Goal: Find specific page/section: Find specific page/section

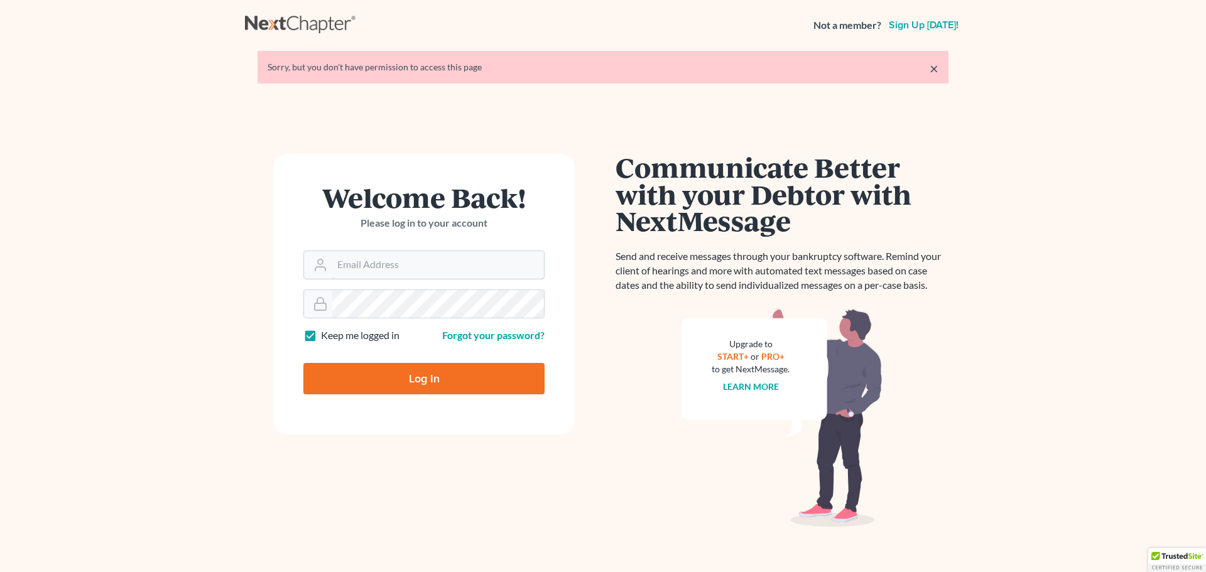
type input "[EMAIL_ADDRESS][DOMAIN_NAME]"
click at [354, 383] on input "Log In" at bounding box center [423, 378] width 241 height 31
type input "Thinking..."
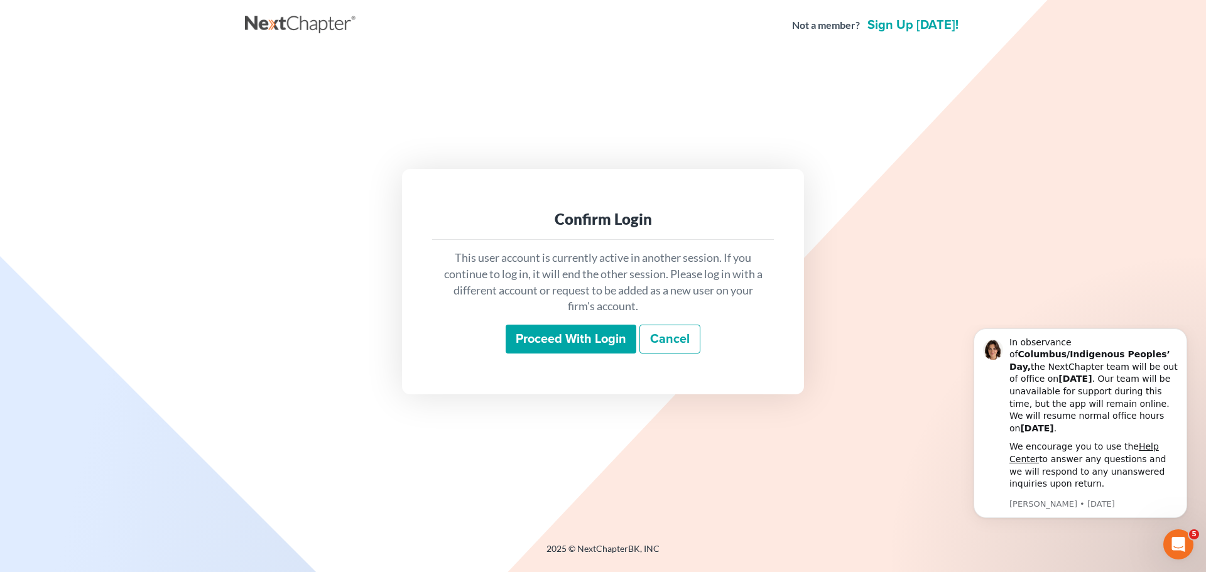
click at [595, 337] on input "Proceed with login" at bounding box center [570, 339] width 131 height 29
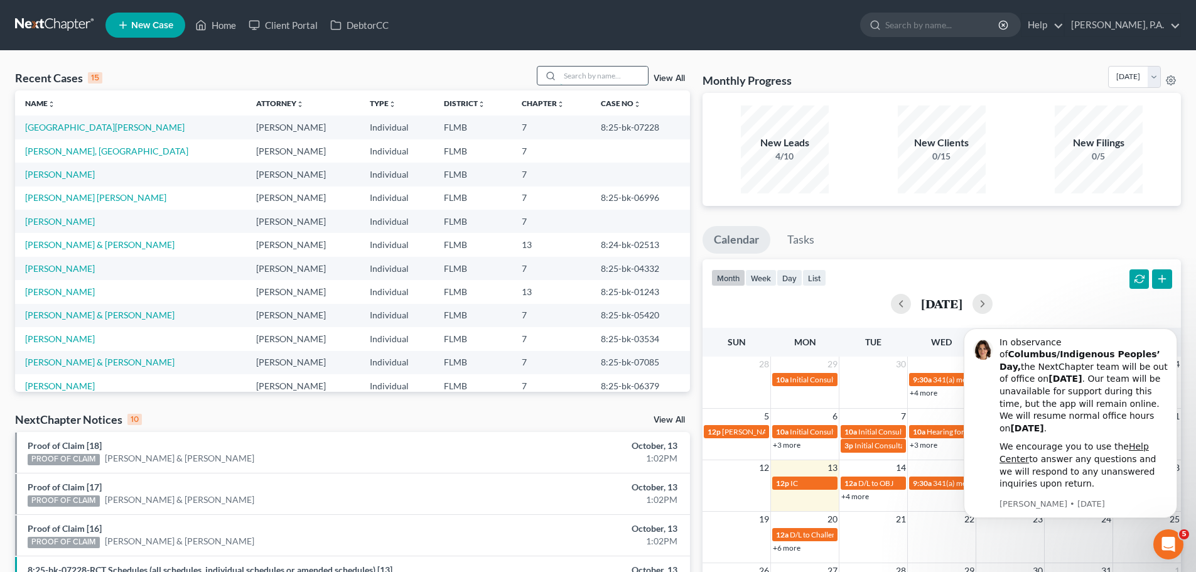
click at [585, 72] on input "search" at bounding box center [604, 76] width 88 height 18
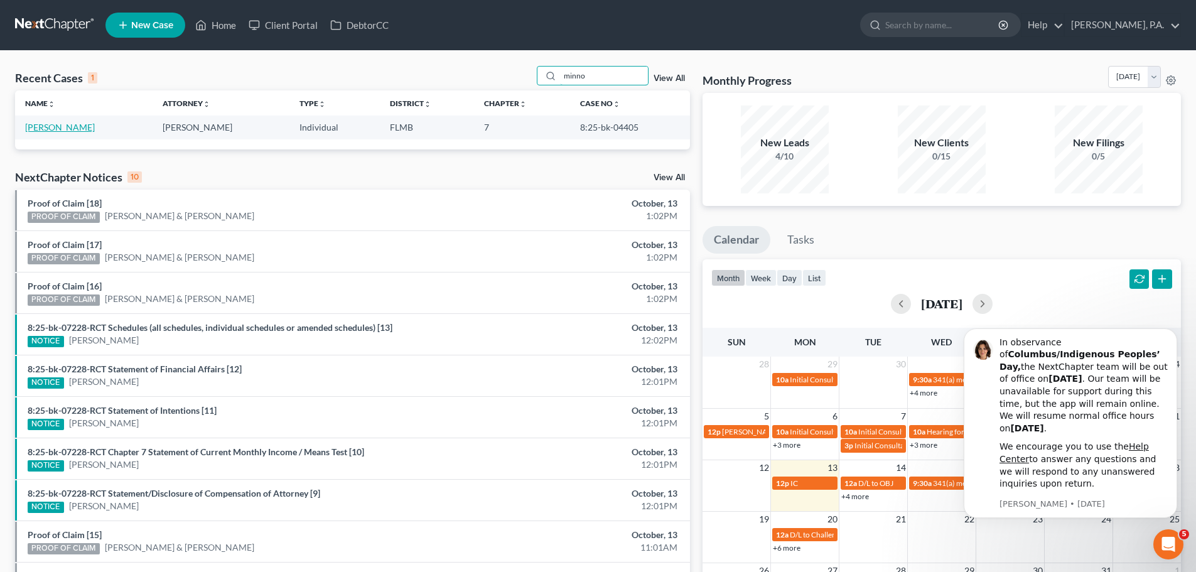
type input "minno"
click at [36, 124] on link "Minnoe, Kenneth" at bounding box center [60, 127] width 70 height 11
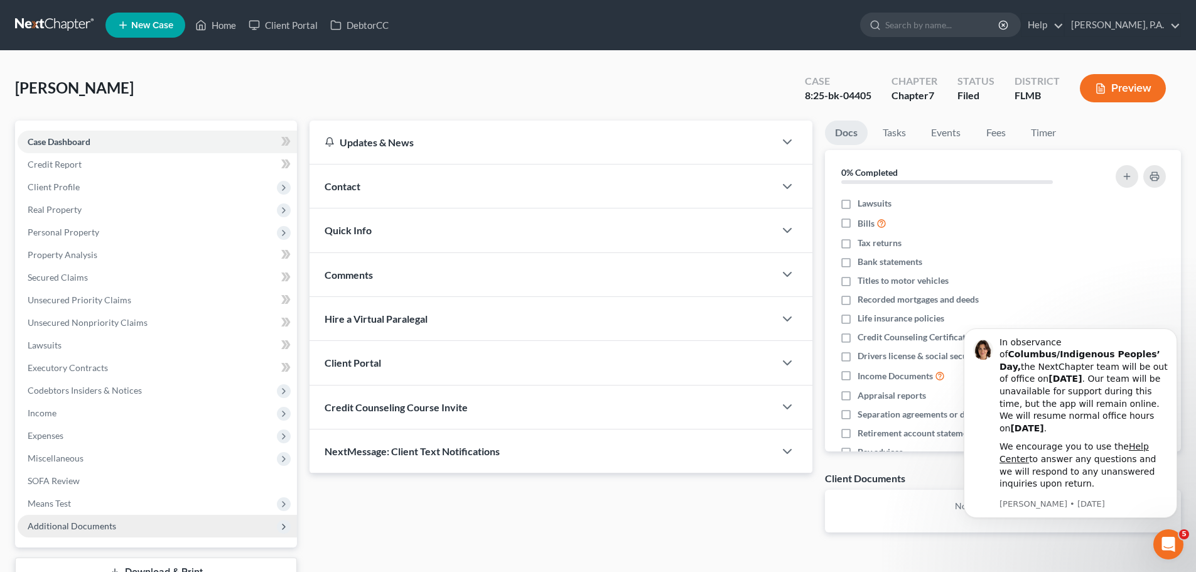
click at [72, 529] on span "Additional Documents" at bounding box center [72, 526] width 89 height 11
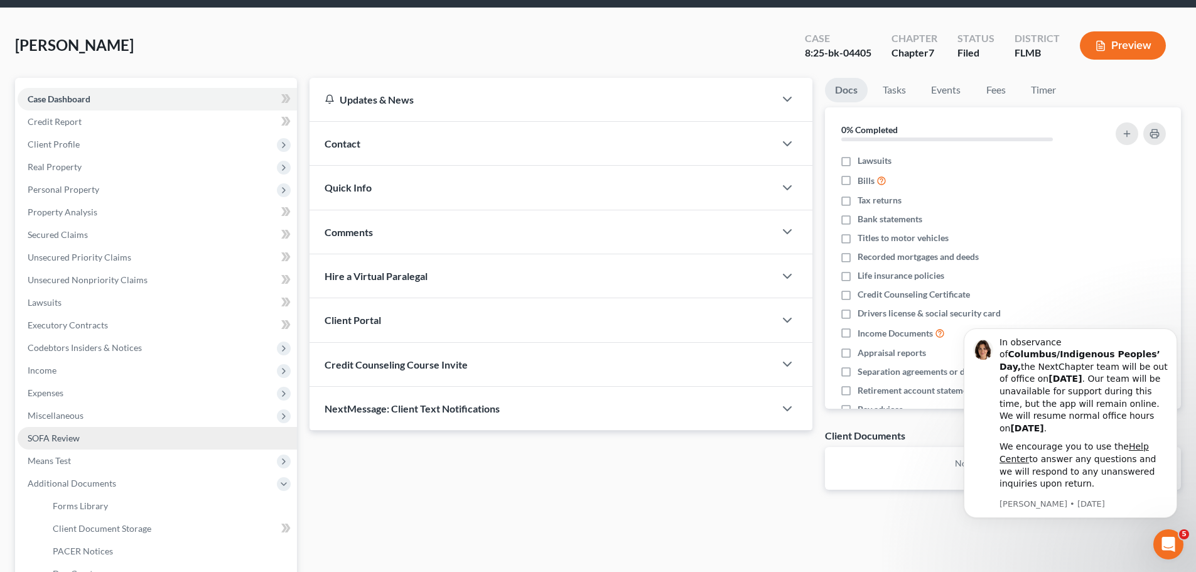
scroll to position [188, 0]
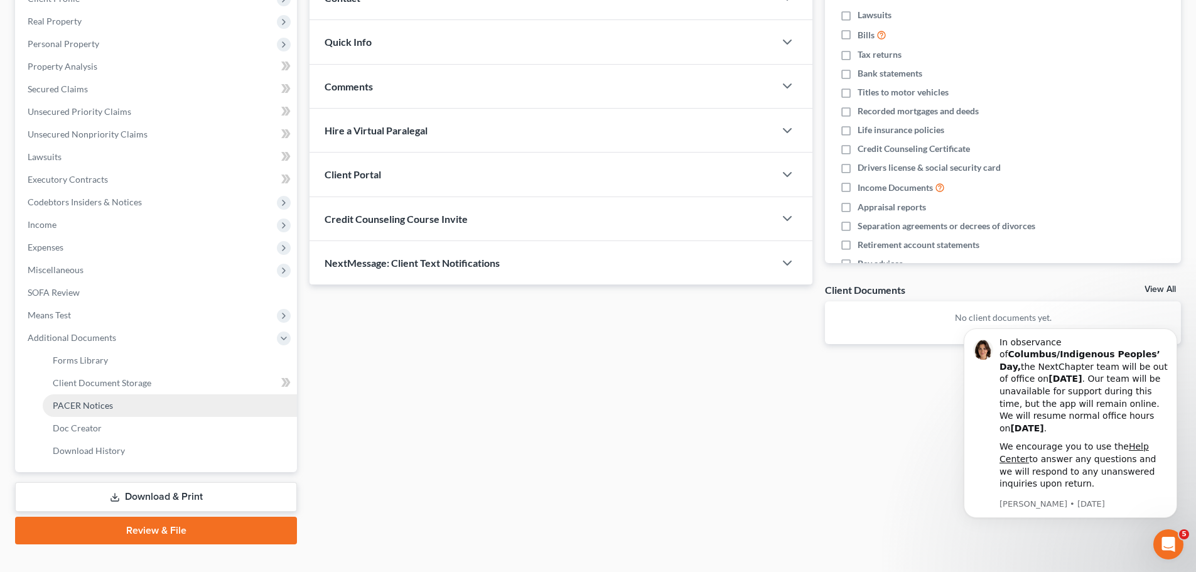
click at [102, 402] on span "PACER Notices" at bounding box center [83, 405] width 60 height 11
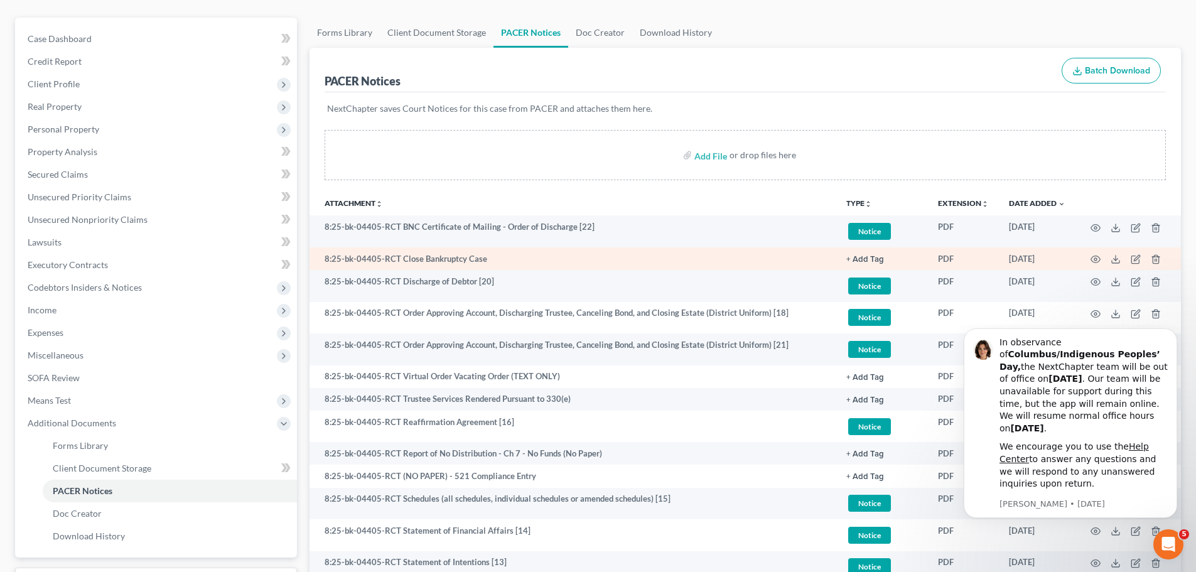
scroll to position [126, 0]
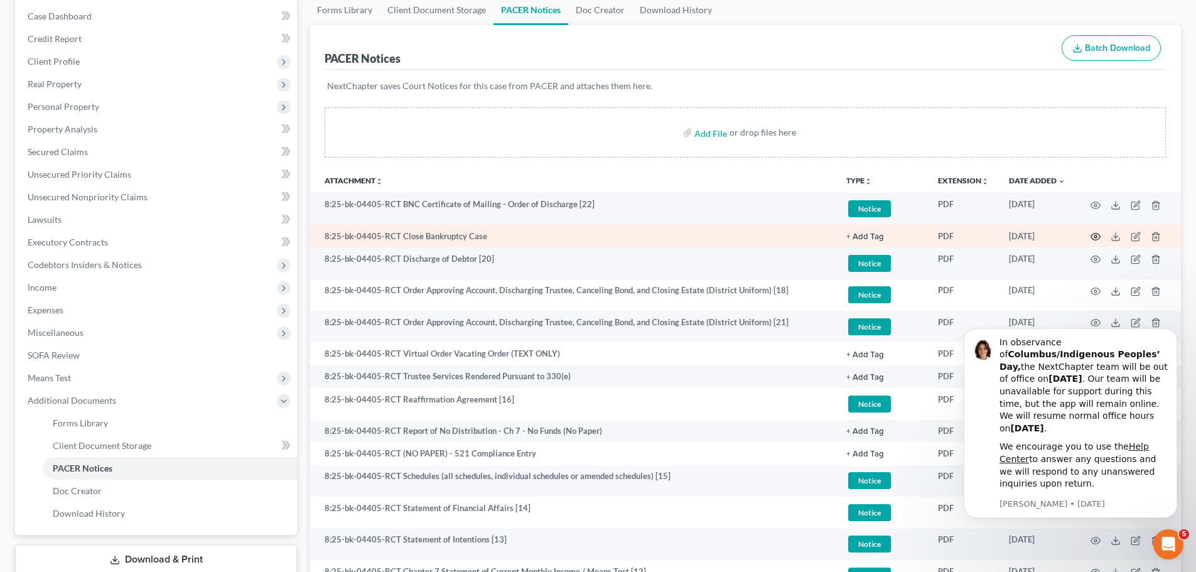
click at [1094, 234] on icon "button" at bounding box center [1095, 237] width 9 height 7
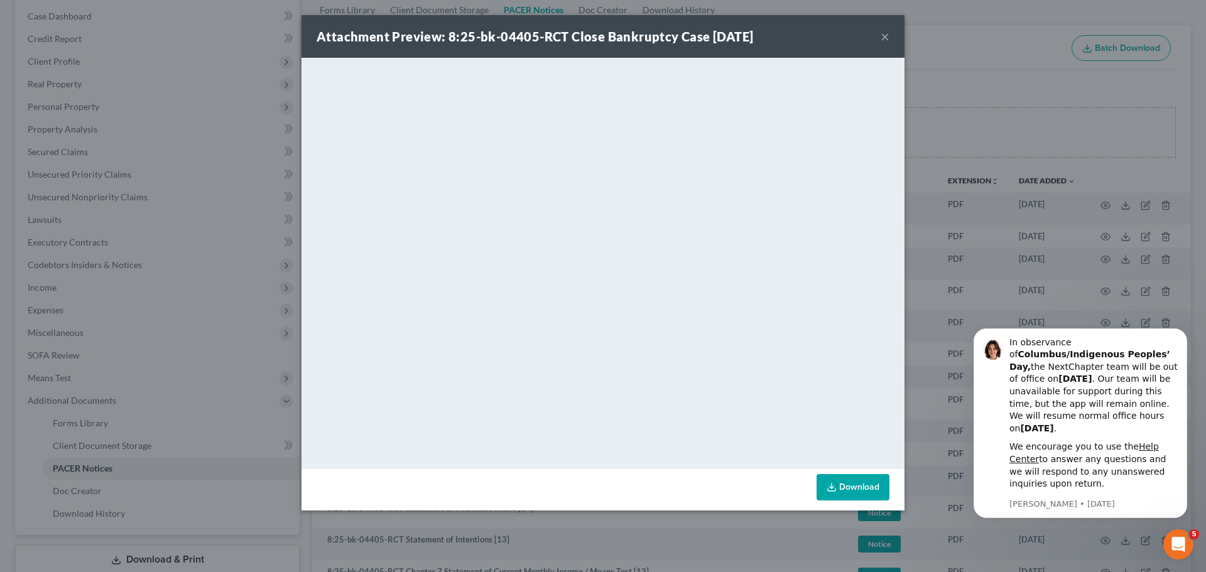
click at [882, 35] on button "×" at bounding box center [884, 36] width 9 height 15
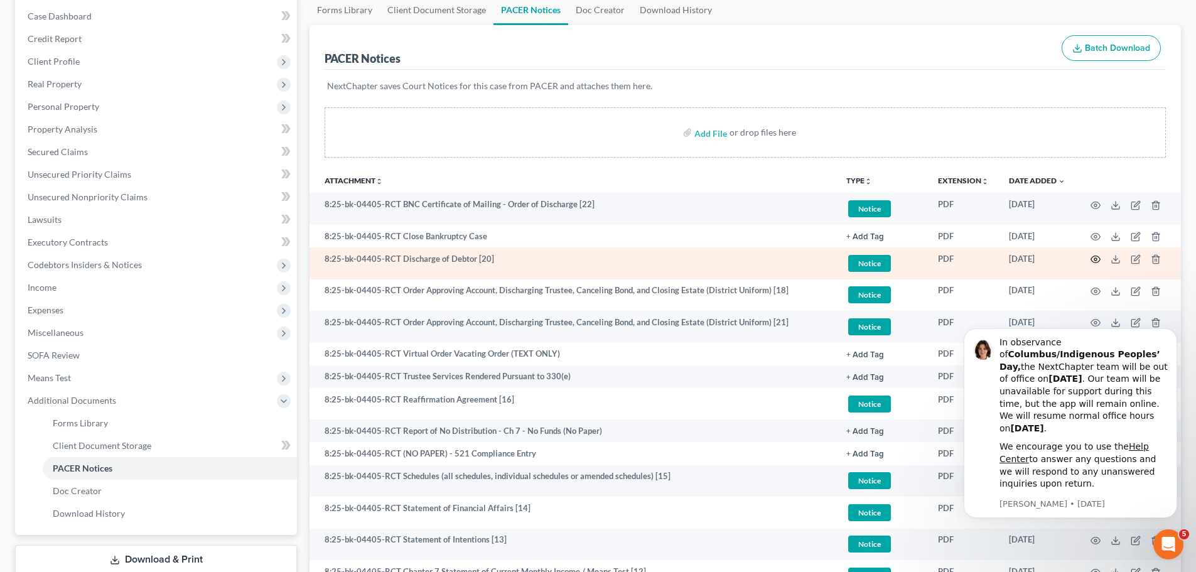
click at [1094, 257] on icon "button" at bounding box center [1096, 259] width 10 height 10
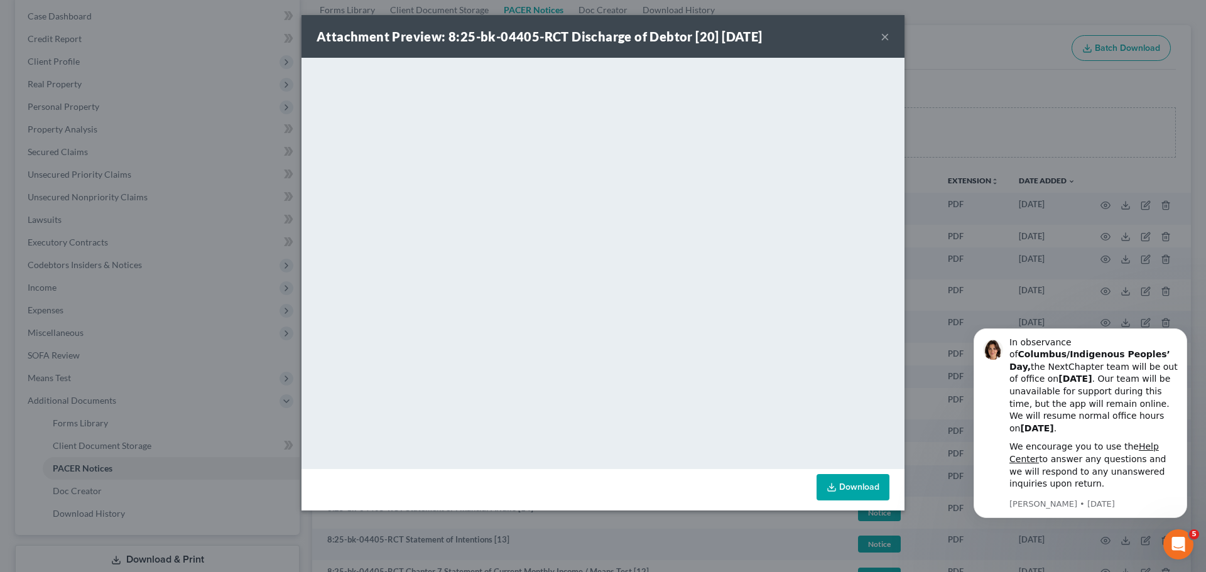
click at [883, 36] on button "×" at bounding box center [884, 36] width 9 height 15
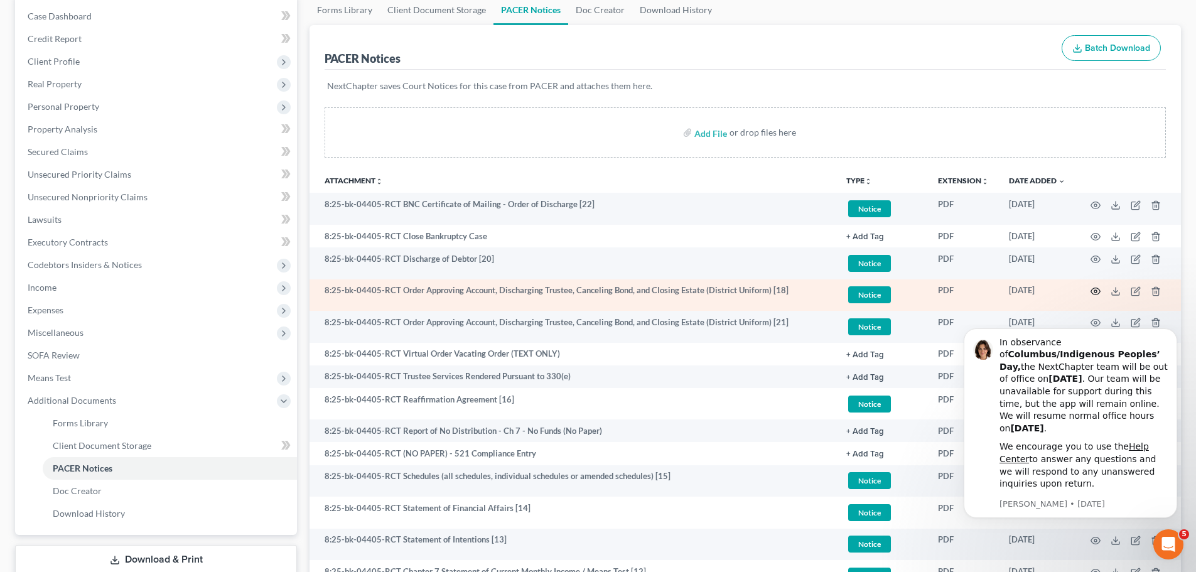
click at [1098, 288] on icon "button" at bounding box center [1096, 291] width 10 height 10
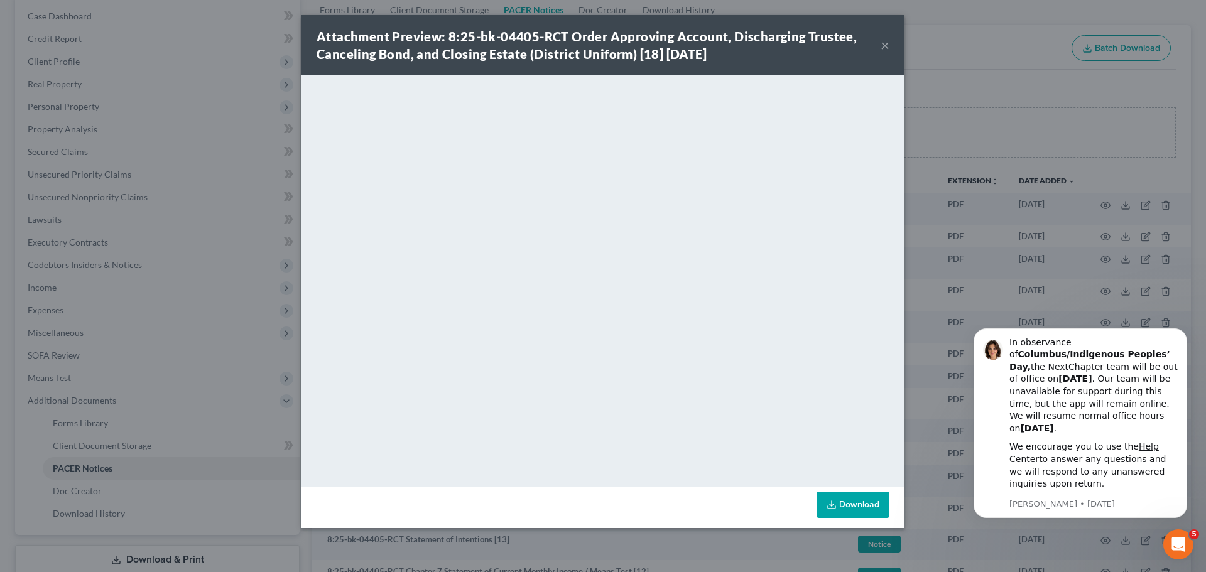
click at [885, 41] on button "×" at bounding box center [884, 45] width 9 height 15
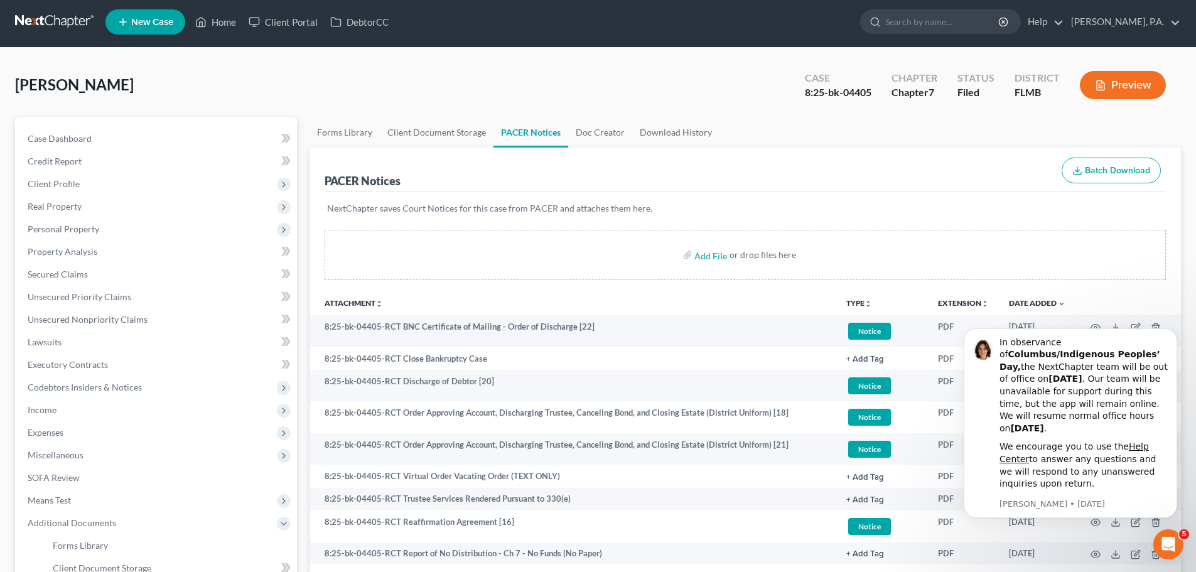
scroll to position [0, 0]
